Goal: Navigation & Orientation: Find specific page/section

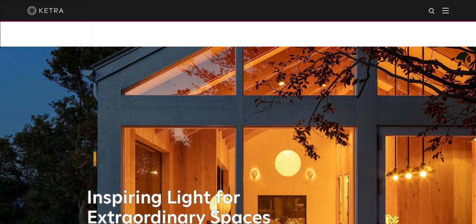
click at [448, 11] on img at bounding box center [446, 11] width 7 height 6
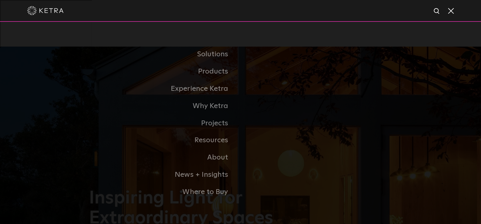
click at [459, 15] on div at bounding box center [240, 11] width 481 height 22
click at [59, 9] on img at bounding box center [45, 10] width 36 height 9
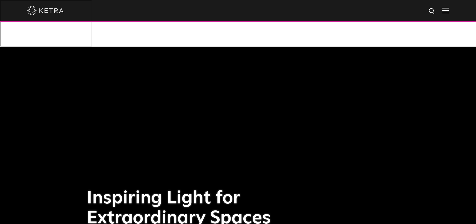
click at [449, 12] on img at bounding box center [446, 11] width 7 height 6
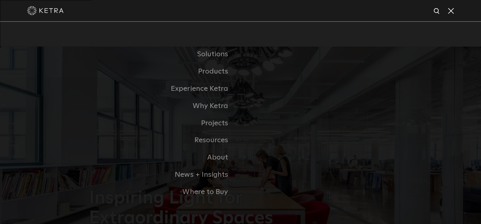
click at [55, 13] on img at bounding box center [45, 10] width 36 height 9
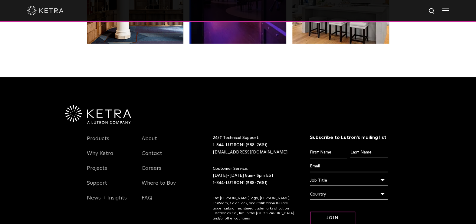
scroll to position [1273, 0]
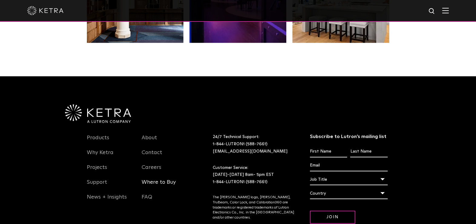
click at [154, 179] on link "Where to Buy" at bounding box center [159, 186] width 34 height 14
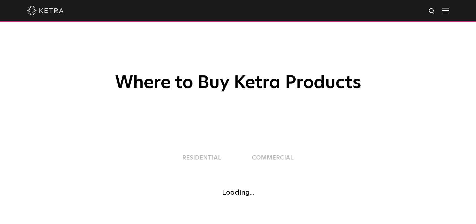
scroll to position [196, 0]
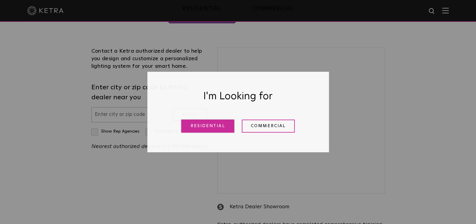
click at [216, 125] on link "Residential" at bounding box center [207, 126] width 53 height 13
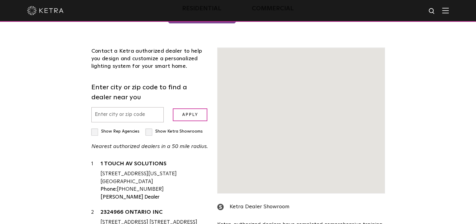
scroll to position [154, 0]
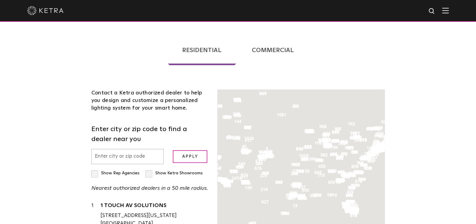
scroll to position [268, 0]
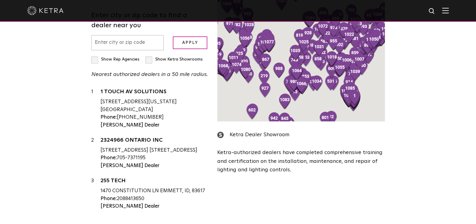
click at [449, 11] on img at bounding box center [446, 11] width 7 height 6
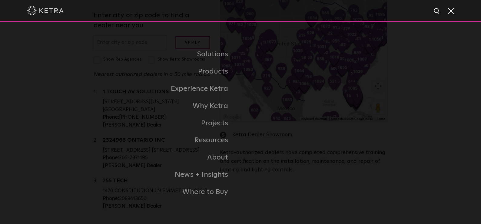
click at [452, 10] on span at bounding box center [450, 11] width 7 height 6
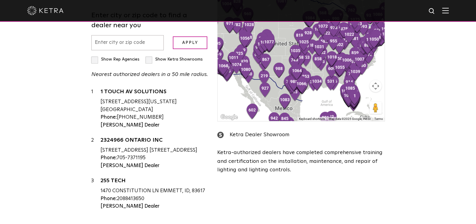
scroll to position [0, 0]
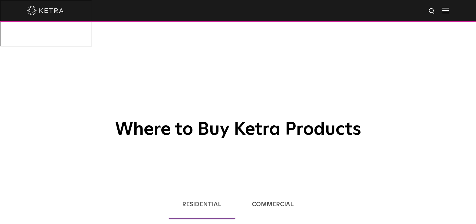
click at [54, 11] on img at bounding box center [45, 10] width 36 height 9
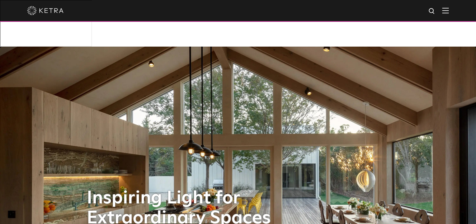
click at [448, 11] on img at bounding box center [446, 11] width 7 height 6
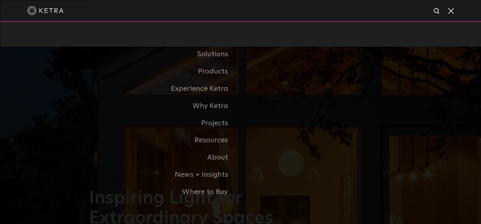
click at [49, 12] on img at bounding box center [45, 10] width 36 height 9
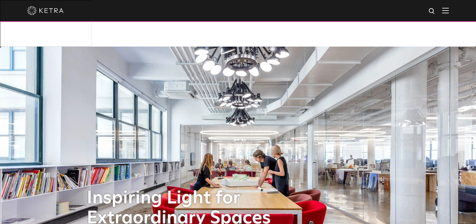
click at [449, 13] on img at bounding box center [446, 11] width 7 height 6
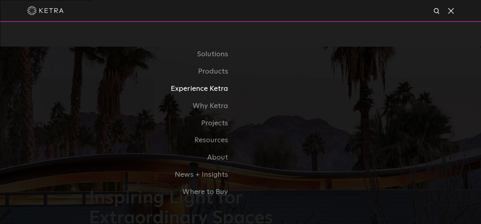
click at [224, 89] on link "Experience Ketra" at bounding box center [164, 88] width 151 height 17
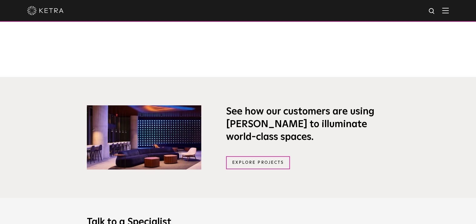
scroll to position [427, 0]
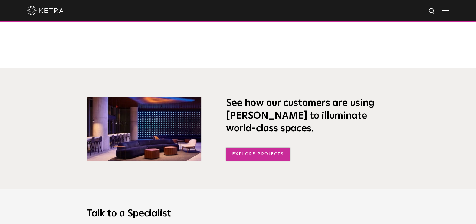
click at [273, 148] on link "Explore Projects" at bounding box center [258, 154] width 64 height 13
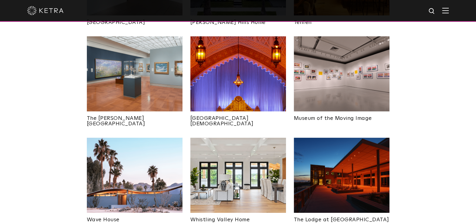
scroll to position [1176, 0]
